Goal: Use online tool/utility: Utilize a website feature to perform a specific function

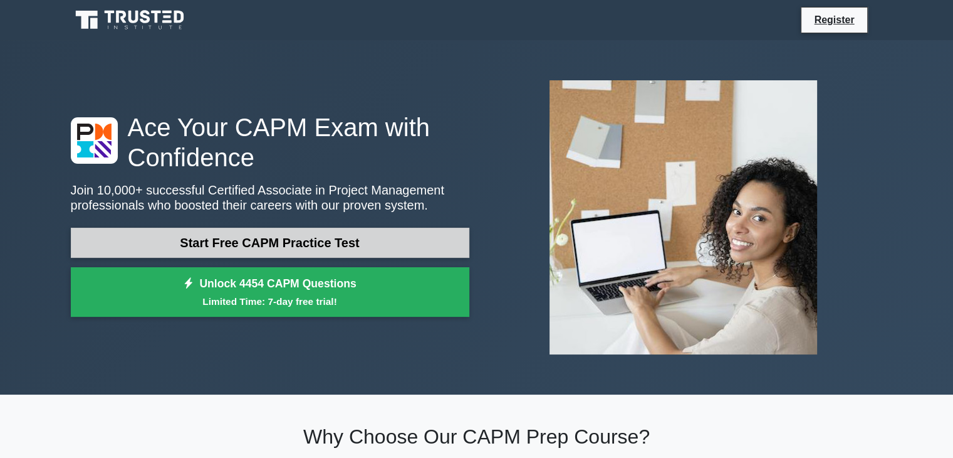
click at [211, 235] on link "Start Free CAPM Practice Test" at bounding box center [270, 243] width 399 height 30
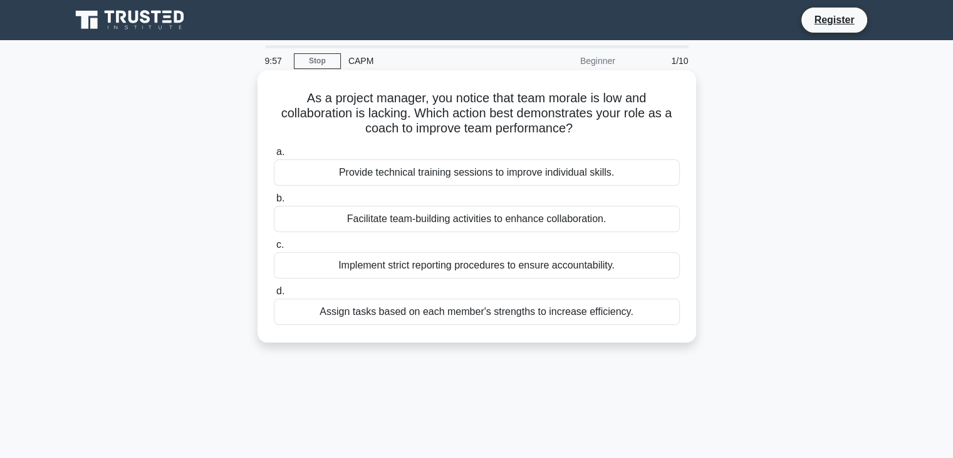
click at [425, 176] on div "Provide technical training sessions to improve individual skills." at bounding box center [477, 172] width 406 height 26
click at [274, 156] on input "a. Provide technical training sessions to improve individual skills." at bounding box center [274, 152] width 0 height 8
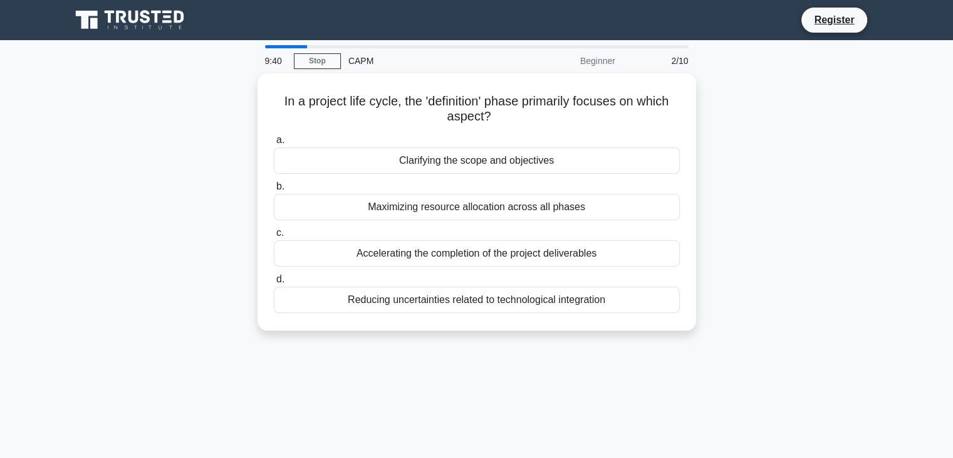
click at [313, 43] on main "9:40 Stop CAPM Beginner 2/10 In a project life cycle, the 'definition' phase pr…" at bounding box center [476, 358] width 953 height 637
